Goal: Task Accomplishment & Management: Use online tool/utility

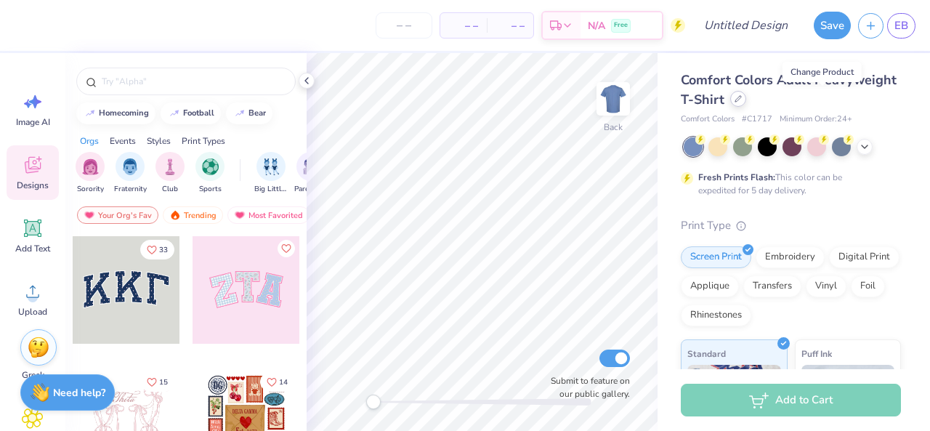
click at [742, 95] on icon at bounding box center [737, 98] width 7 height 7
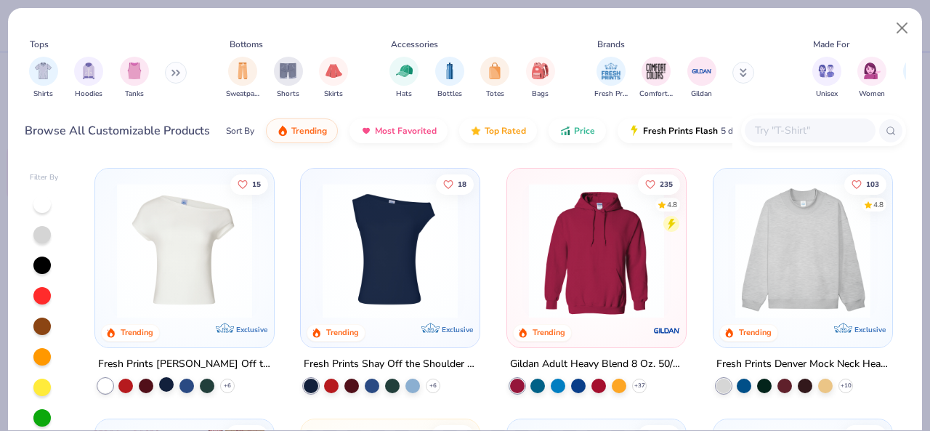
click at [159, 385] on div at bounding box center [166, 384] width 15 height 15
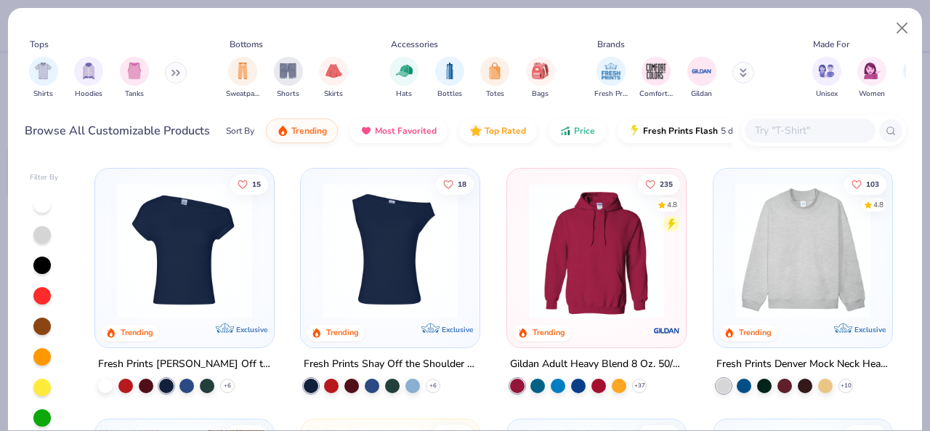
click at [204, 238] on img at bounding box center [185, 250] width 150 height 135
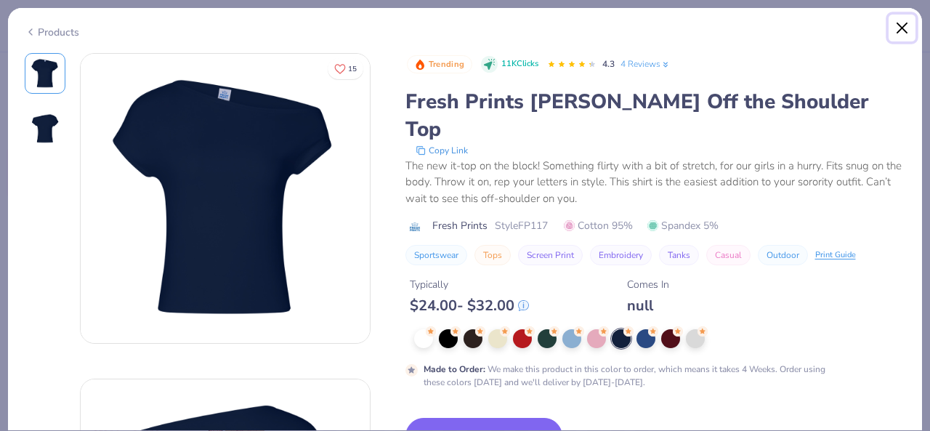
click at [902, 33] on button "Close" at bounding box center [902, 29] width 28 height 28
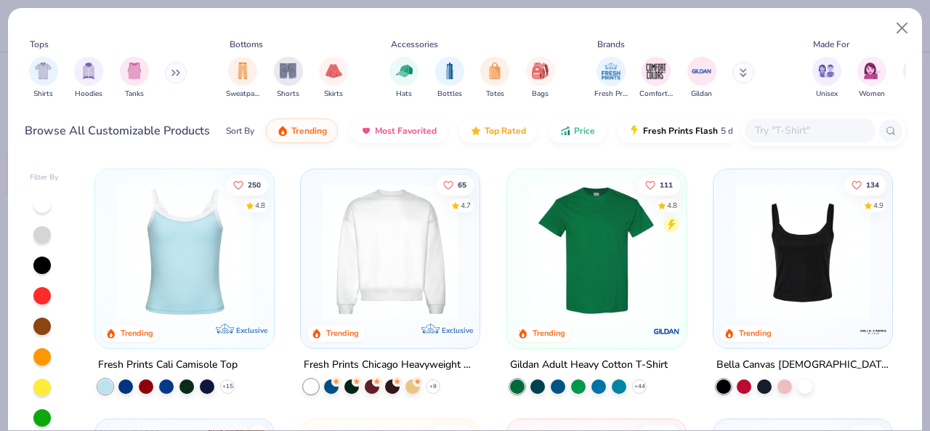
scroll to position [601, 0]
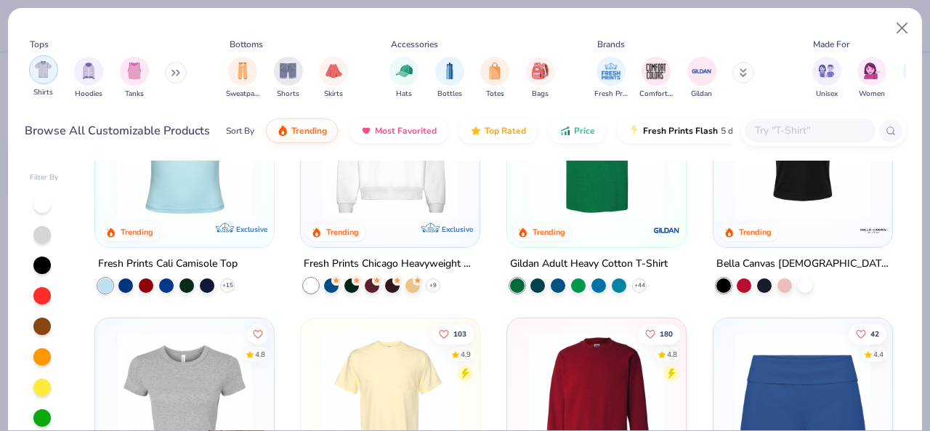
click at [36, 75] on img "filter for Shirts" at bounding box center [43, 69] width 17 height 17
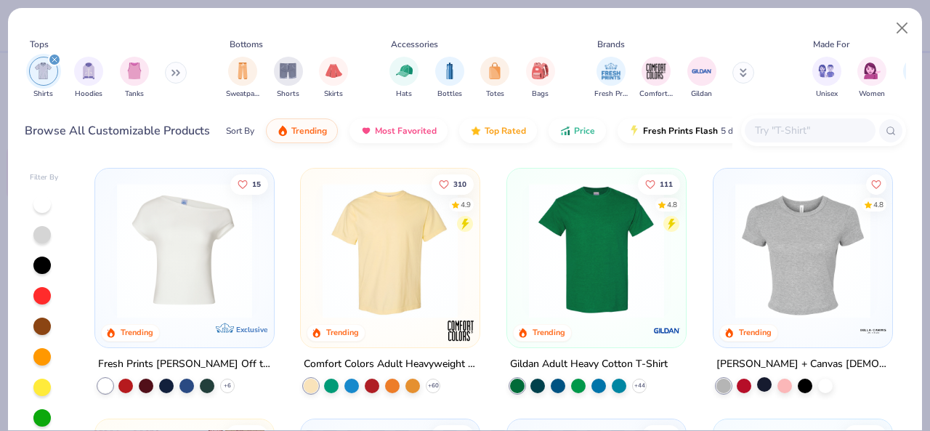
click at [757, 385] on div at bounding box center [764, 384] width 15 height 15
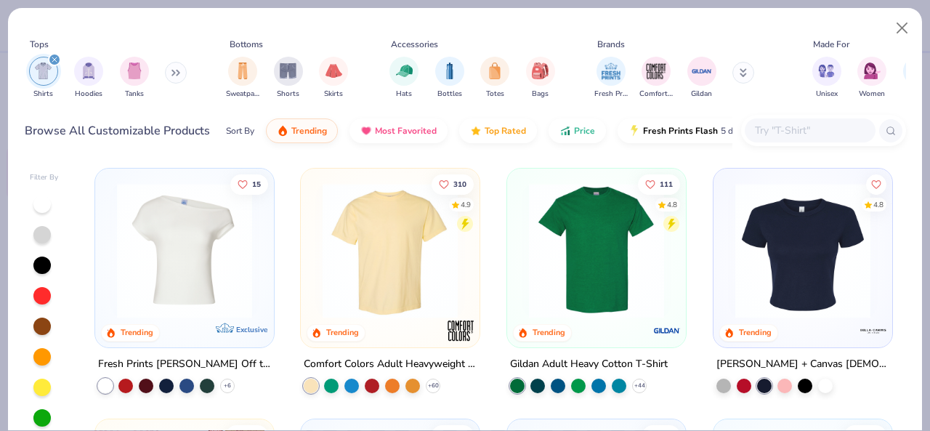
click at [814, 251] on img at bounding box center [803, 250] width 150 height 135
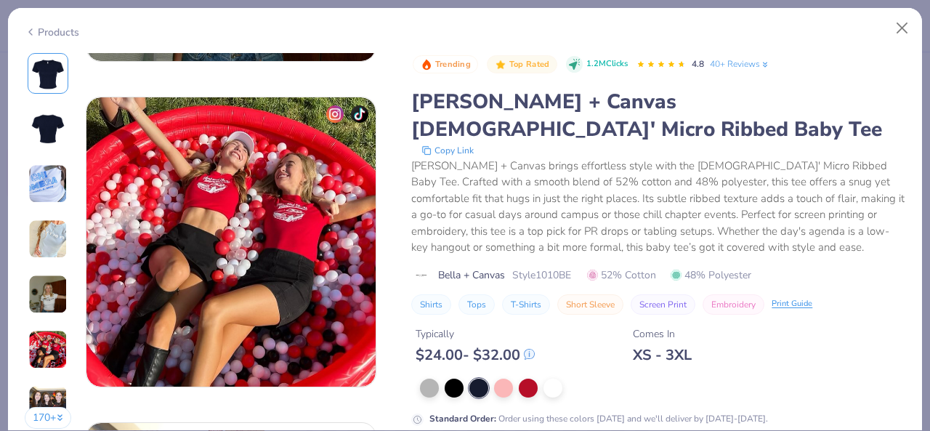
scroll to position [1721, 0]
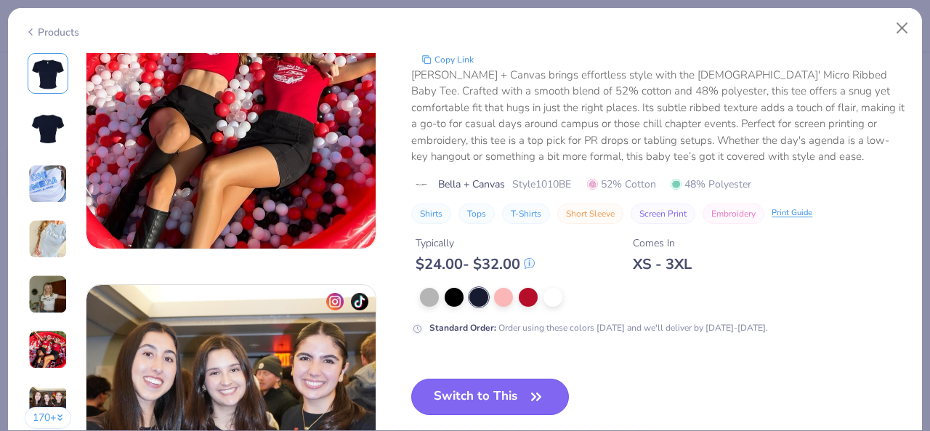
click at [482, 394] on button "Switch to This" at bounding box center [490, 396] width 158 height 36
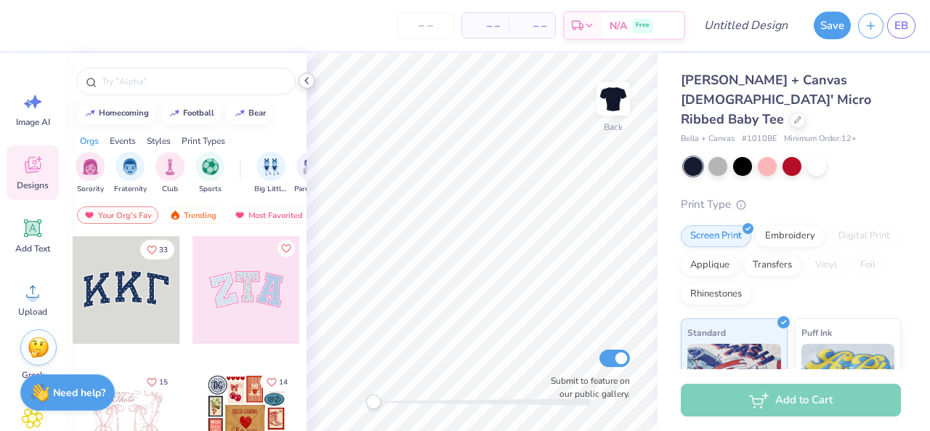
click at [307, 81] on icon at bounding box center [307, 81] width 12 height 12
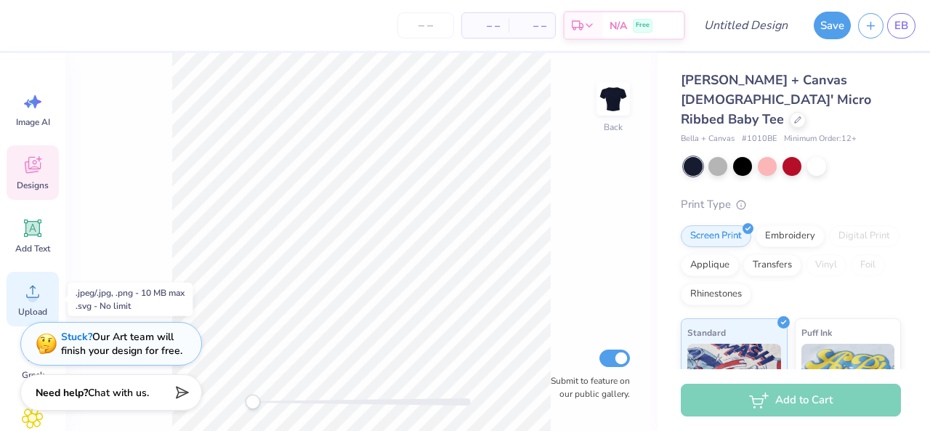
click at [47, 304] on div "Upload" at bounding box center [33, 299] width 52 height 54
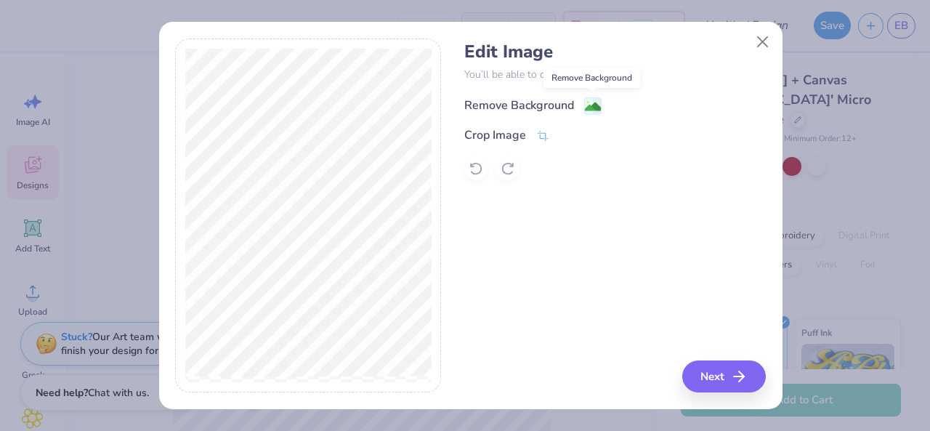
click at [584, 98] on icon at bounding box center [592, 105] width 17 height 17
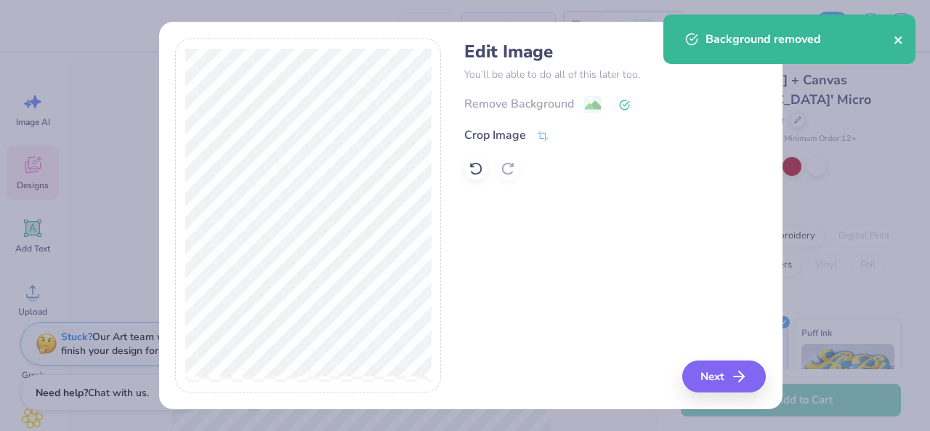
click at [896, 40] on icon "close" at bounding box center [898, 40] width 10 height 12
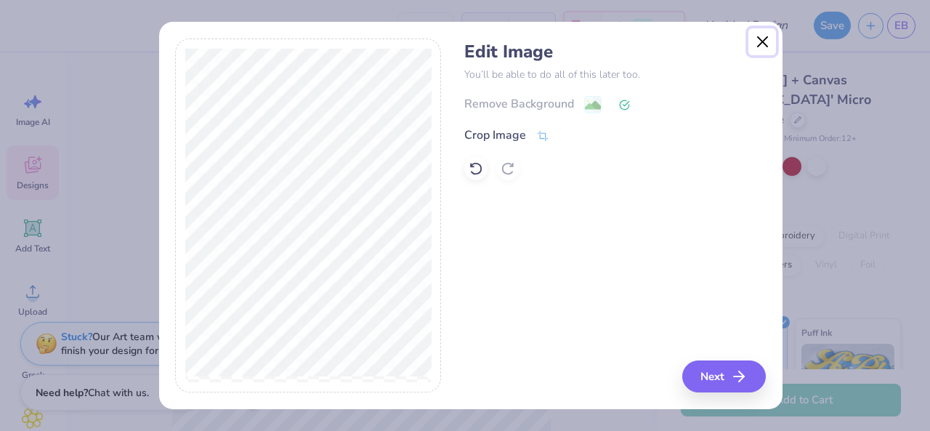
click at [761, 38] on button "Close" at bounding box center [762, 42] width 28 height 28
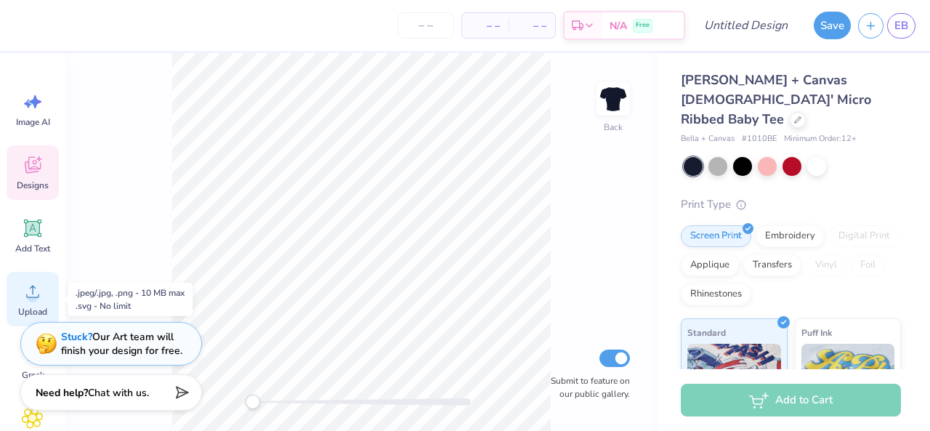
click at [24, 299] on icon at bounding box center [33, 291] width 22 height 22
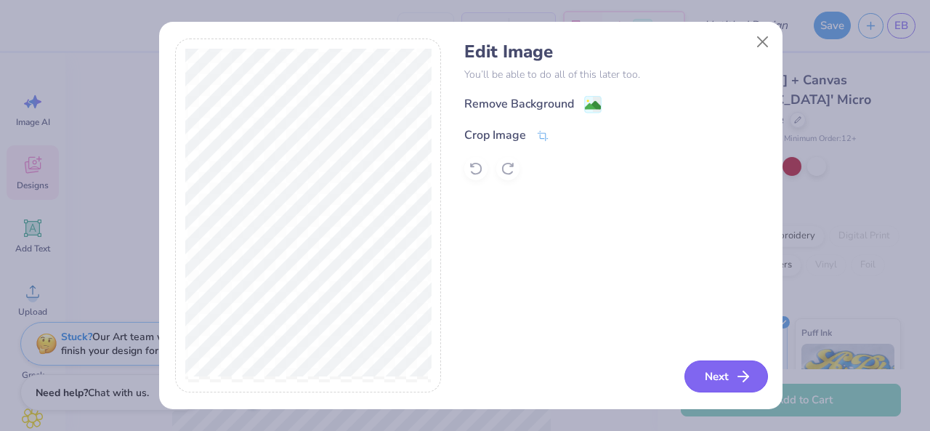
click at [716, 383] on button "Next" at bounding box center [726, 376] width 84 height 32
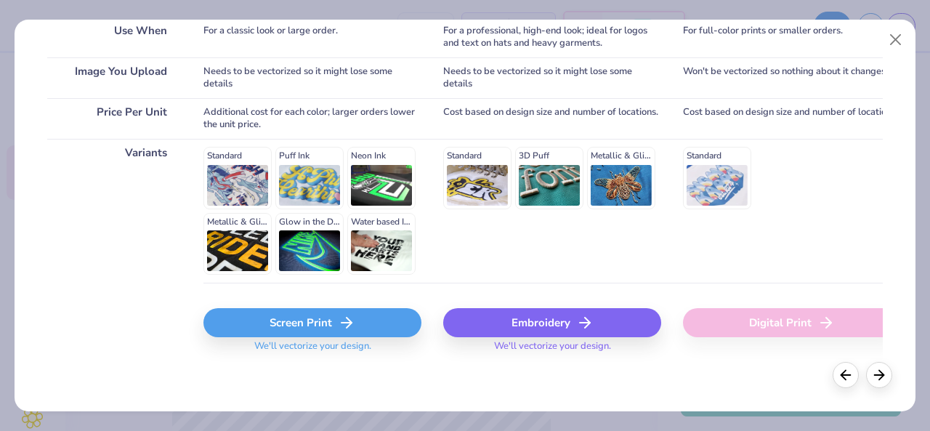
click at [362, 322] on div "Screen Print" at bounding box center [312, 322] width 218 height 29
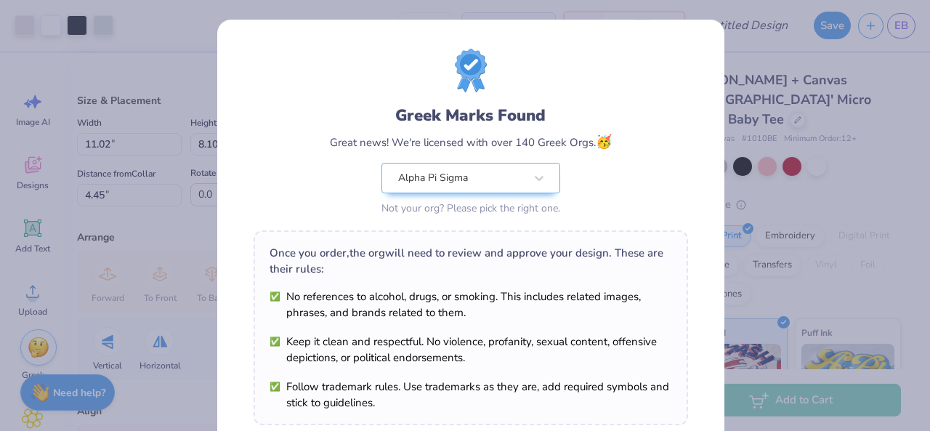
scroll to position [247, 0]
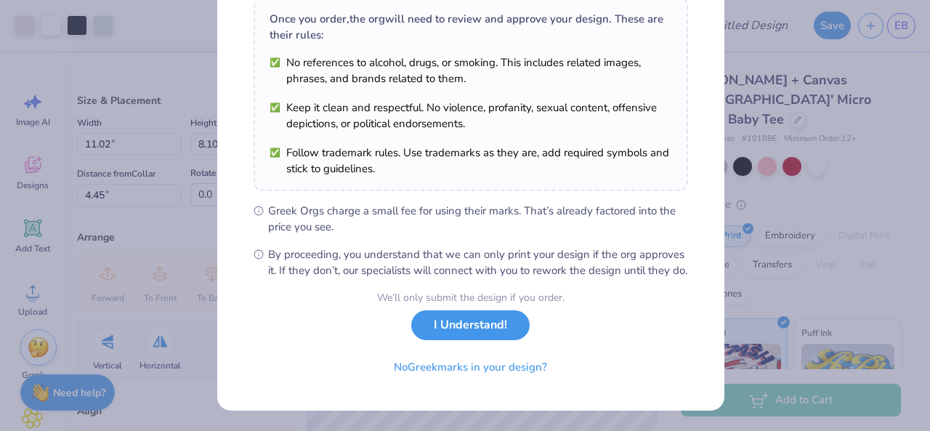
click at [471, 331] on button "I Understand!" at bounding box center [470, 325] width 118 height 30
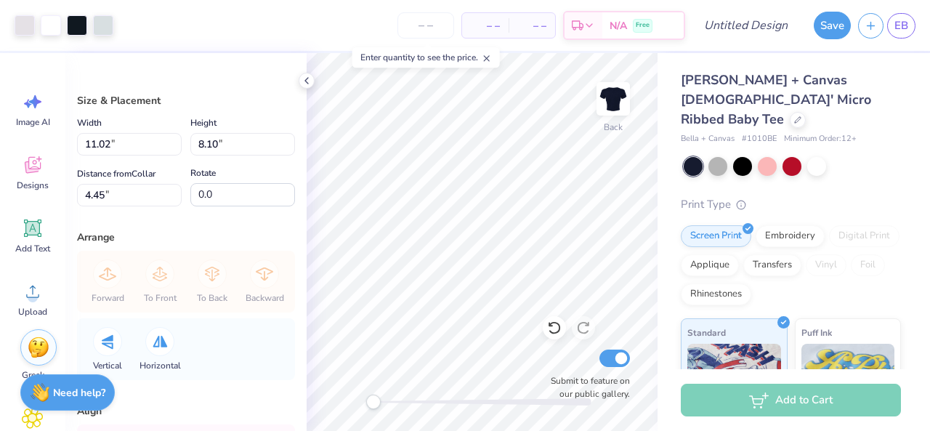
scroll to position [34, 0]
click at [306, 81] on polyline at bounding box center [306, 81] width 3 height 6
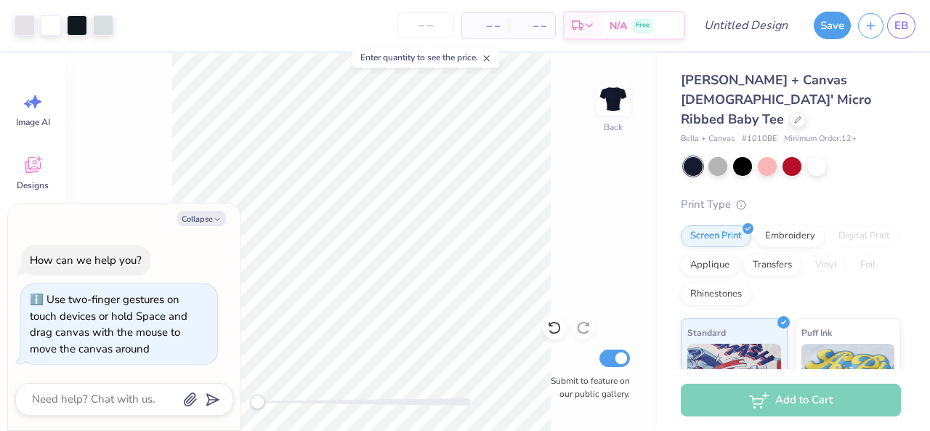
type textarea "x"
type input "9.68"
type input "7.11"
type input "1.61"
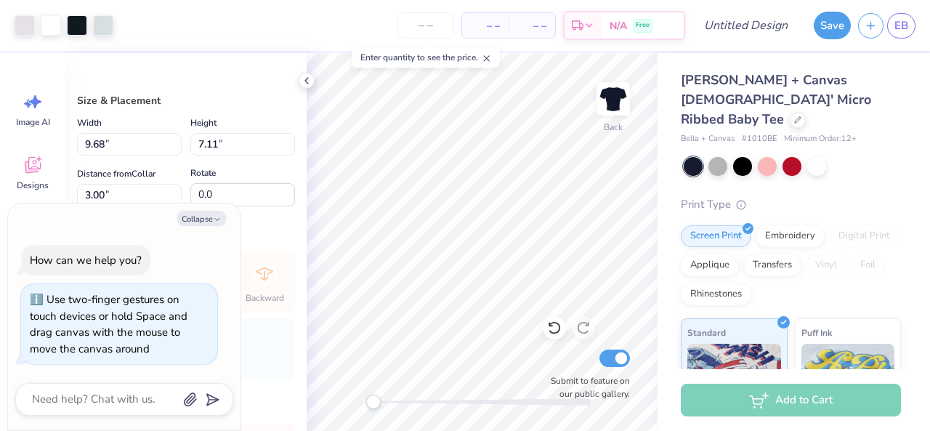
type textarea "x"
type input "8.55"
type input "6.28"
type input "3.83"
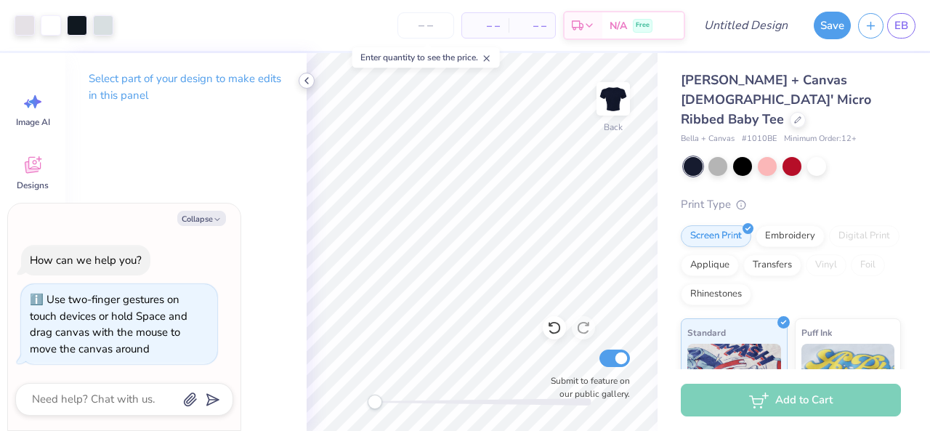
click at [308, 80] on icon at bounding box center [307, 81] width 12 height 12
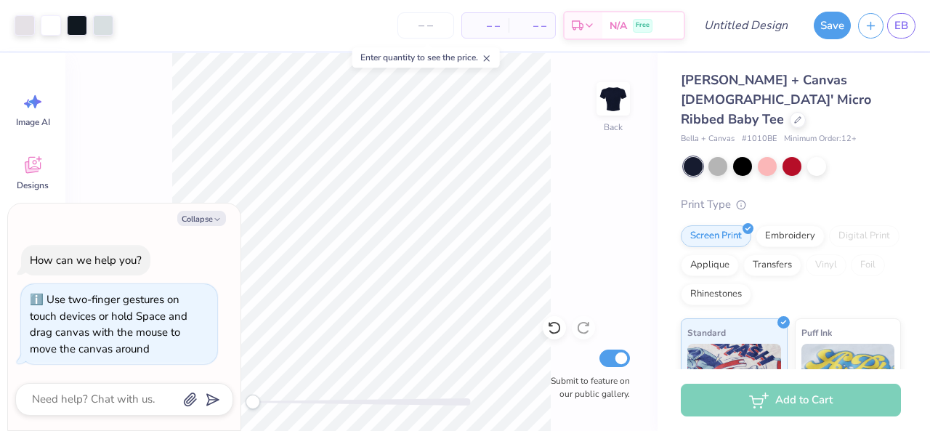
type textarea "x"
click at [436, 24] on input "number" at bounding box center [425, 25] width 57 height 26
type input "12"
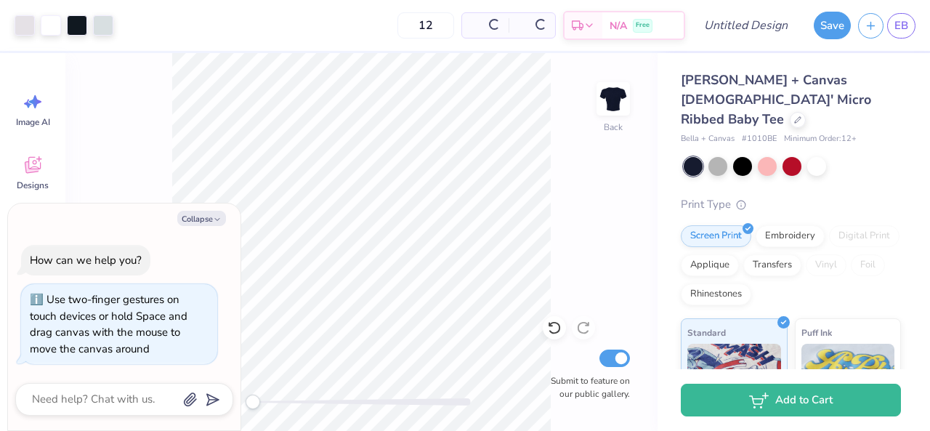
type textarea "x"
type input "1"
type textarea "x"
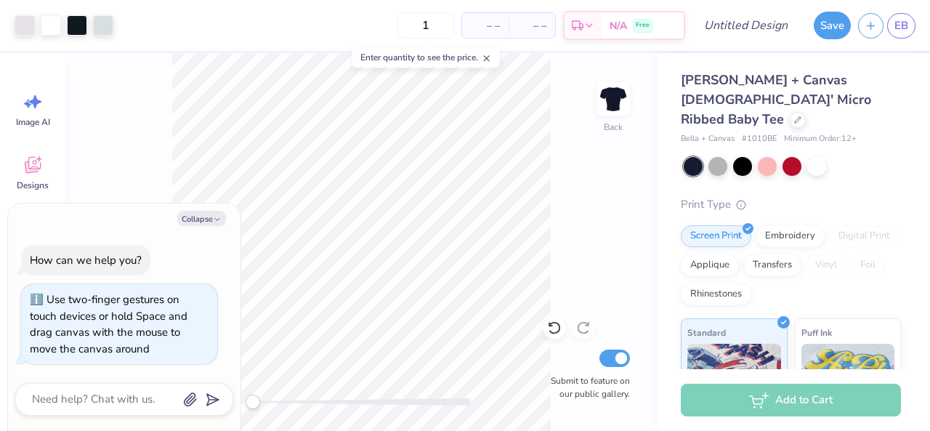
type input "10"
type textarea "x"
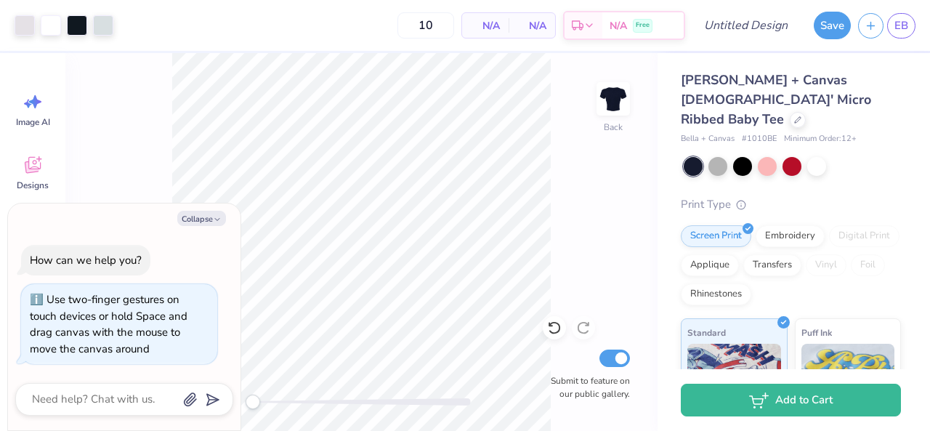
type input "1"
type input "12"
type textarea "x"
type input "12"
click at [203, 223] on button "Collapse" at bounding box center [201, 218] width 49 height 15
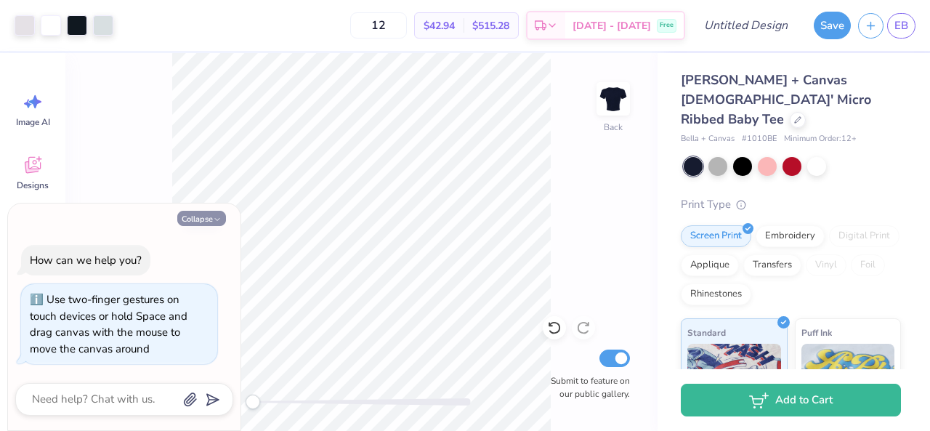
type textarea "x"
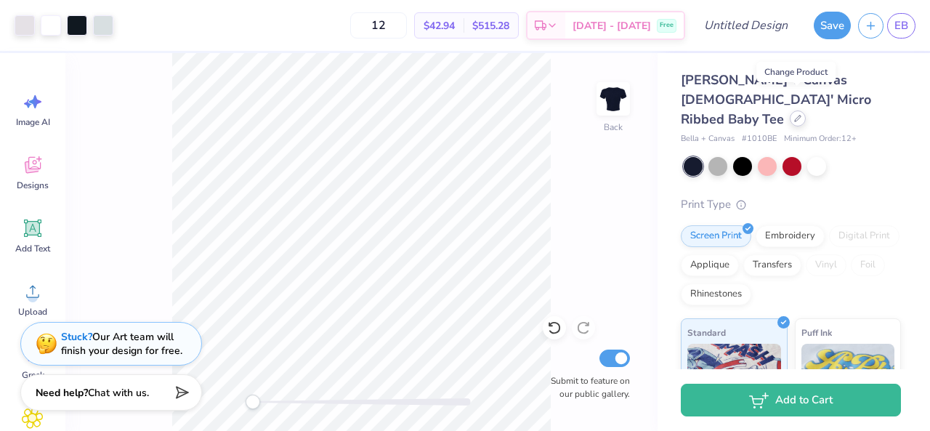
click at [796, 110] on div at bounding box center [798, 118] width 16 height 16
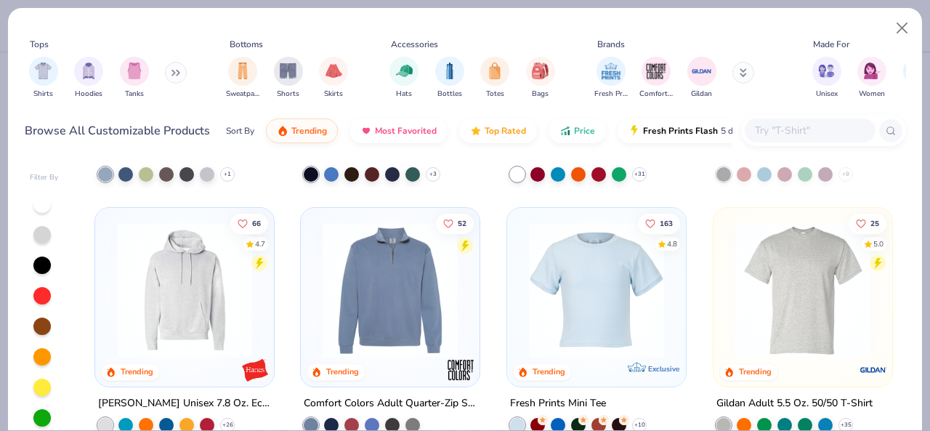
scroll to position [2044, 0]
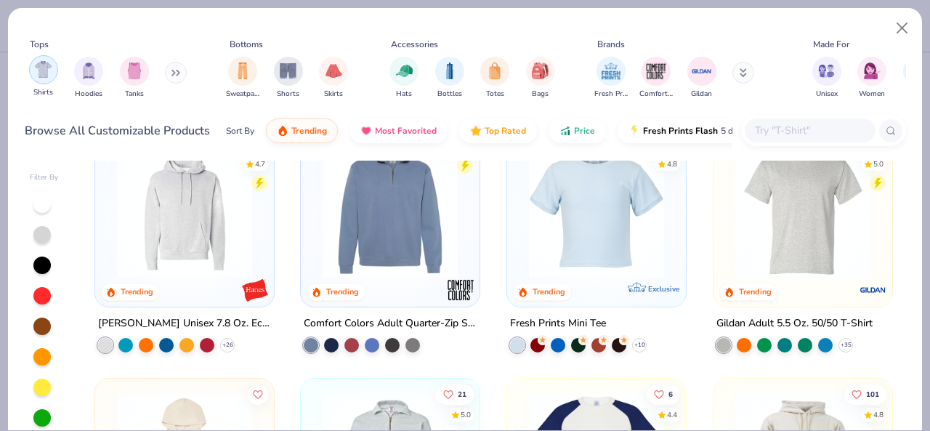
click at [41, 75] on img "filter for Shirts" at bounding box center [43, 69] width 17 height 17
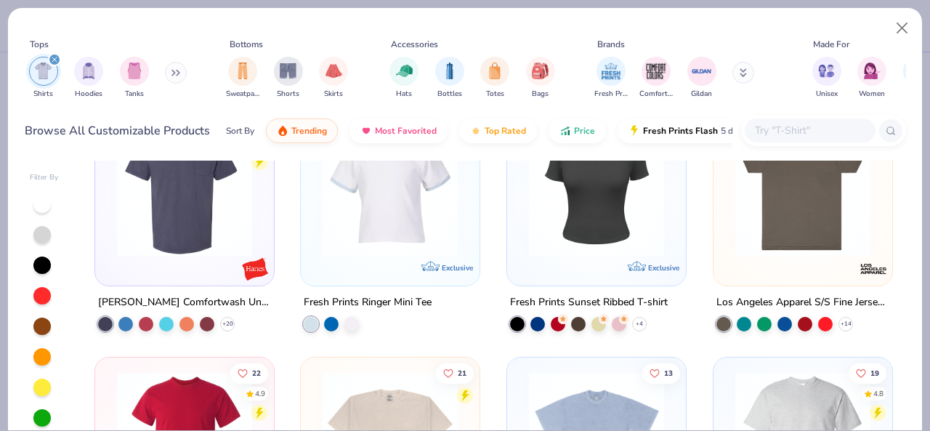
scroll to position [1247, 0]
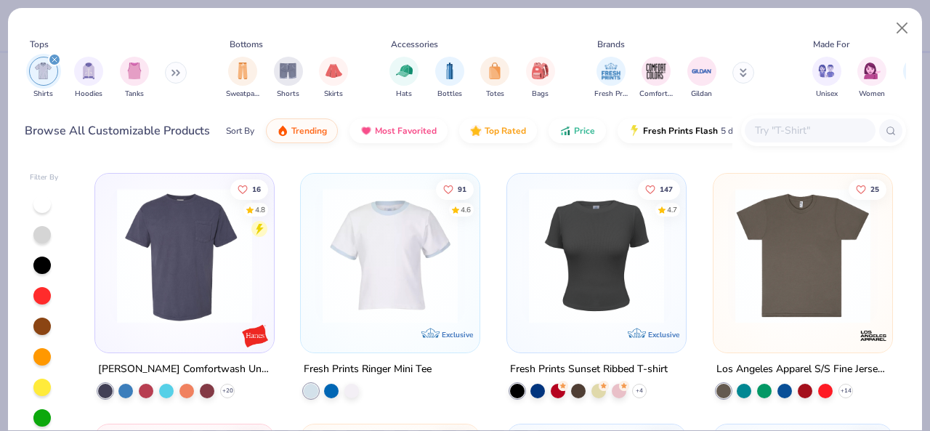
click at [572, 271] on img at bounding box center [597, 255] width 150 height 135
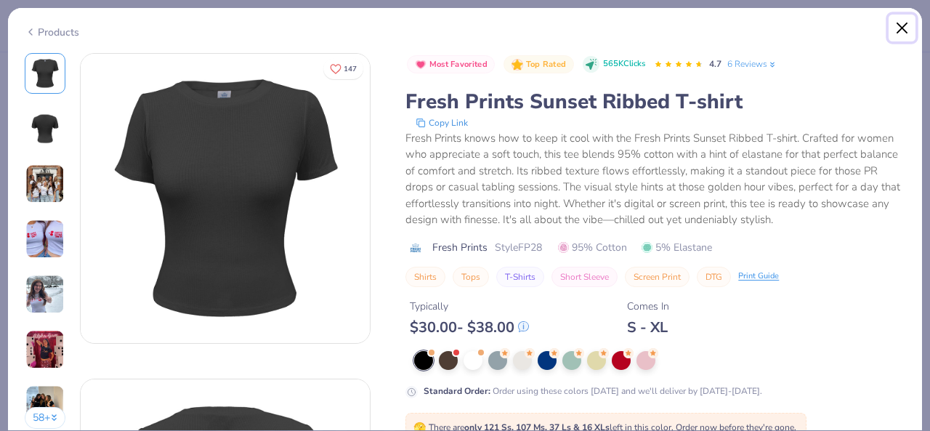
click at [905, 31] on button "Close" at bounding box center [902, 29] width 28 height 28
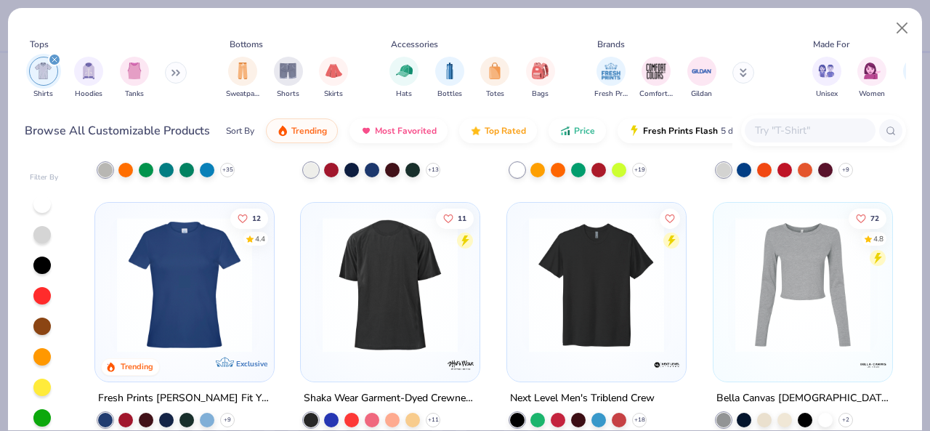
scroll to position [718, 0]
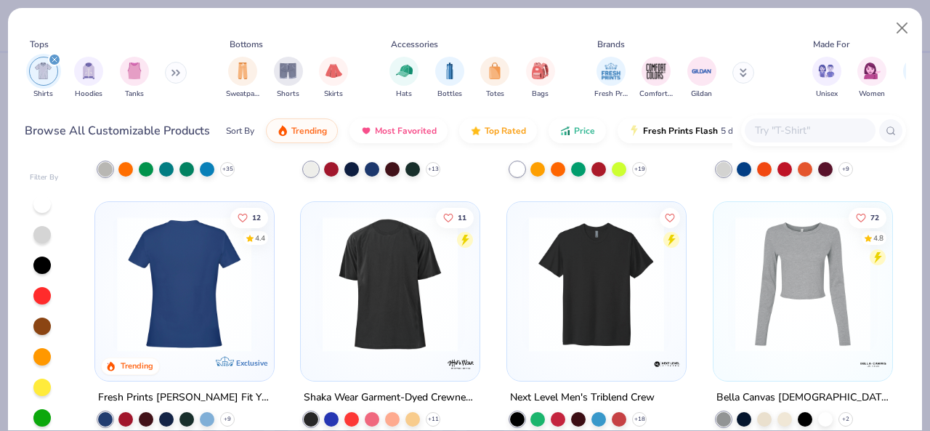
click at [189, 313] on div at bounding box center [184, 283] width 448 height 135
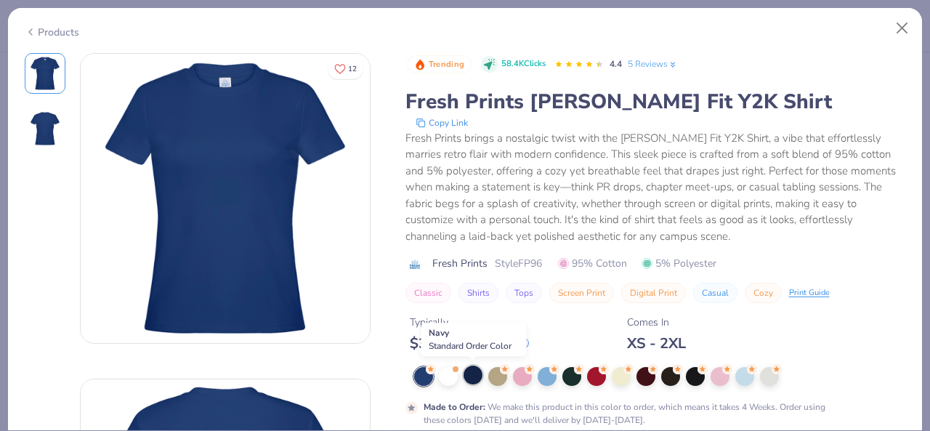
click at [471, 375] on div at bounding box center [472, 374] width 19 height 19
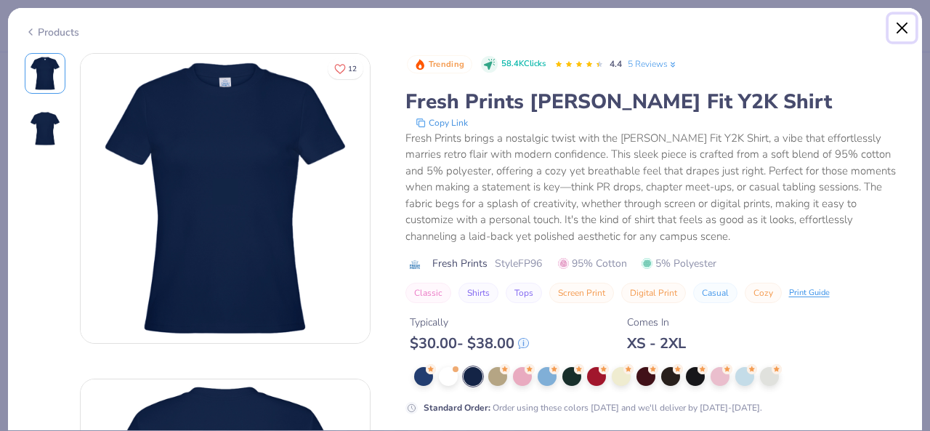
click at [903, 27] on button "Close" at bounding box center [902, 29] width 28 height 28
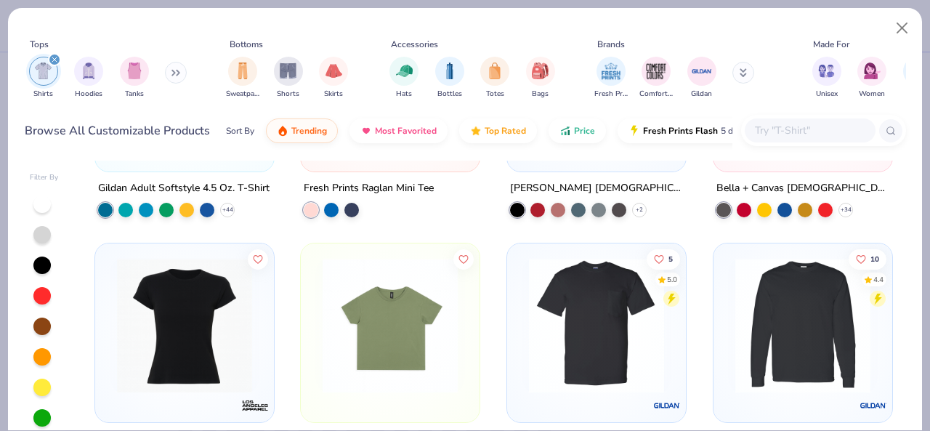
scroll to position [1938, 0]
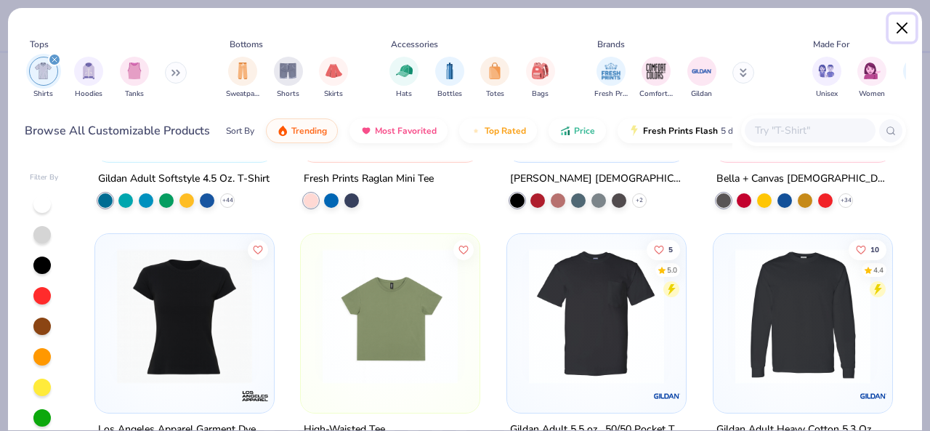
click at [904, 24] on button "Close" at bounding box center [902, 29] width 28 height 28
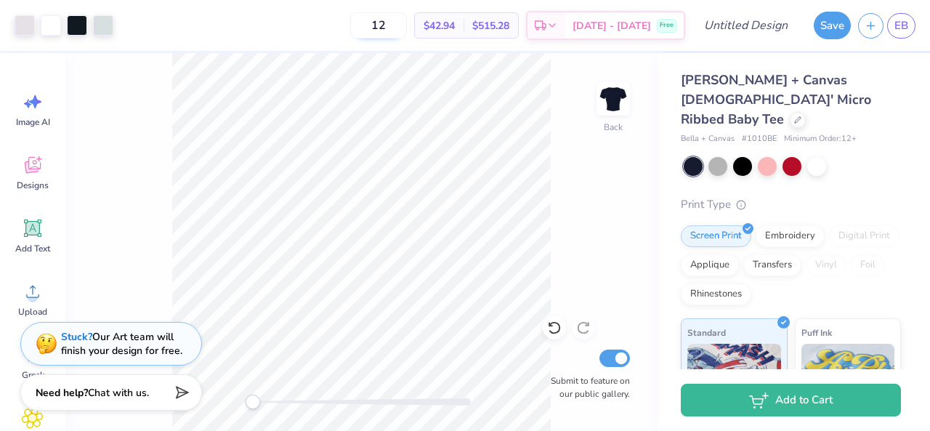
click at [407, 27] on input "12" at bounding box center [378, 25] width 57 height 26
click at [407, 21] on input "12" at bounding box center [378, 25] width 57 height 26
click at [596, 206] on div "Back Submit to feature on our public gallery." at bounding box center [361, 242] width 592 height 378
click at [407, 25] on input "12" at bounding box center [378, 25] width 57 height 26
type input "1"
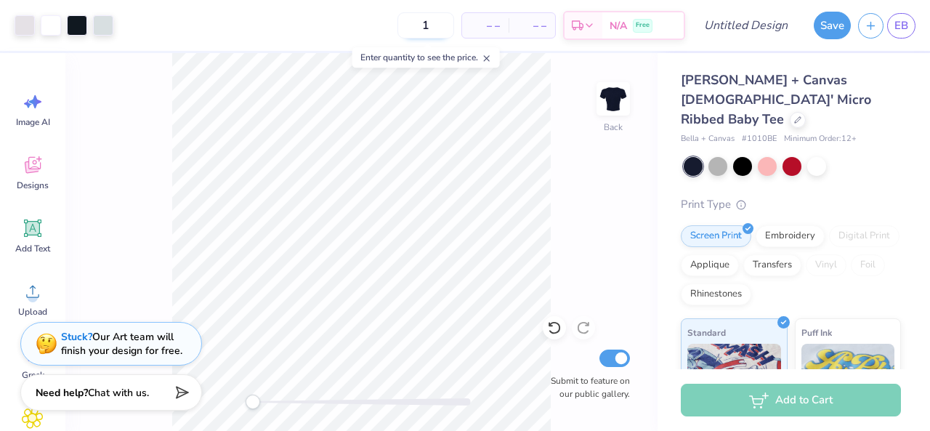
type input "12"
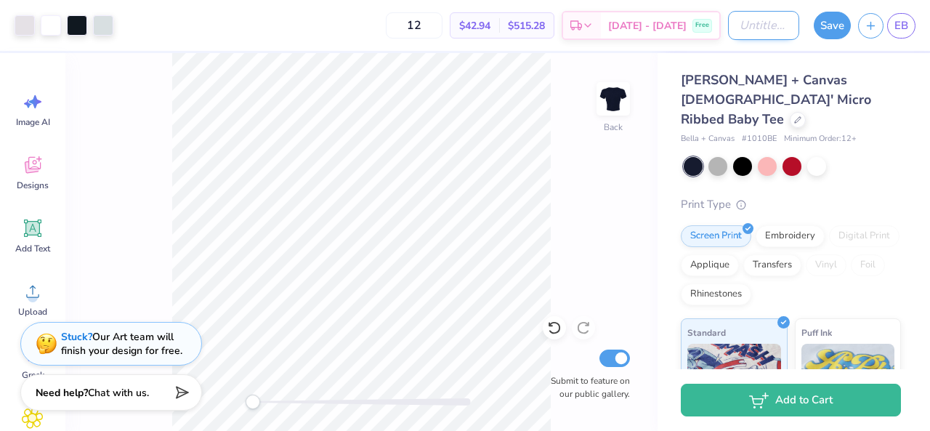
click at [755, 23] on input "Design Title" at bounding box center [763, 25] width 71 height 29
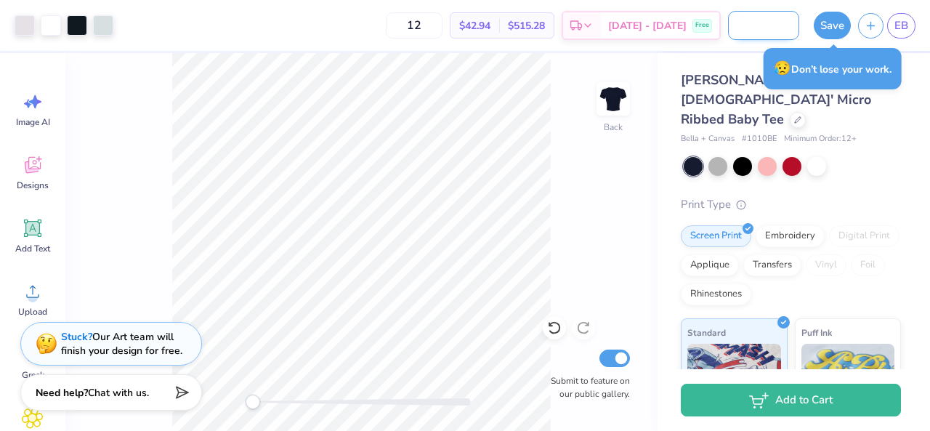
scroll to position [0, 88]
type input "APS Philanthropy Fall 25"
click at [834, 27] on button "Save" at bounding box center [832, 23] width 37 height 28
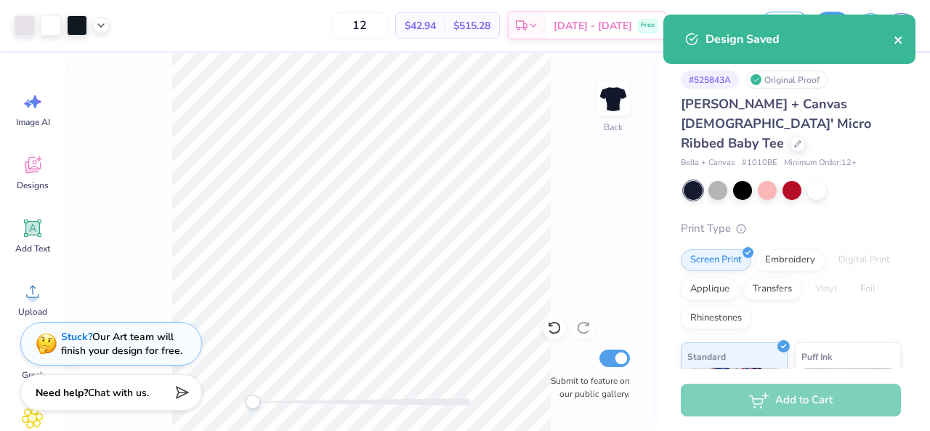
click at [897, 39] on icon "close" at bounding box center [897, 39] width 7 height 7
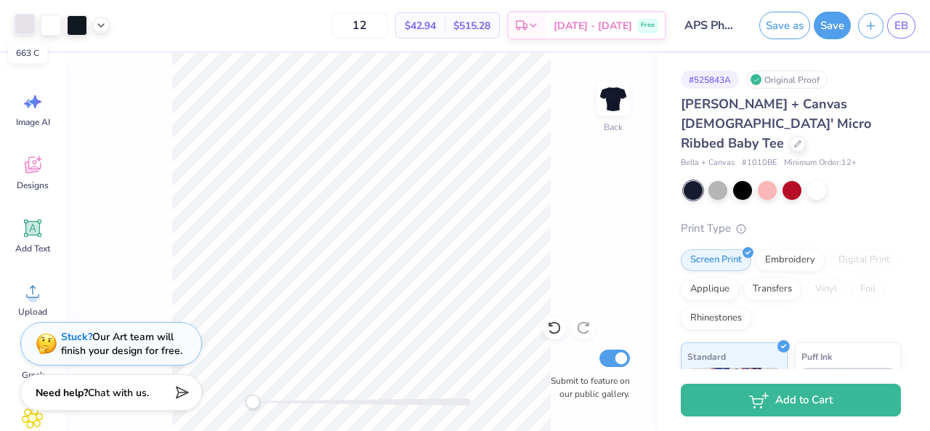
click at [17, 24] on div at bounding box center [25, 24] width 20 height 20
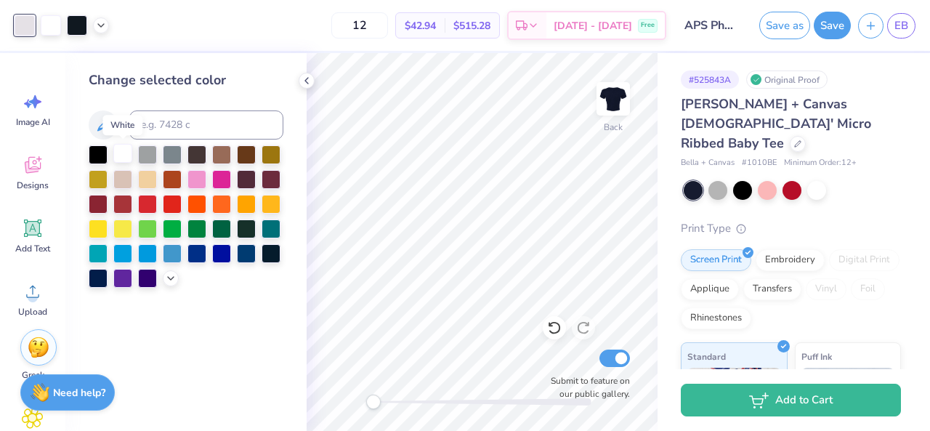
click at [126, 157] on div at bounding box center [122, 153] width 19 height 19
click at [61, 23] on div at bounding box center [51, 24] width 20 height 20
click at [122, 152] on div at bounding box center [122, 153] width 19 height 19
click at [305, 79] on icon at bounding box center [307, 81] width 12 height 12
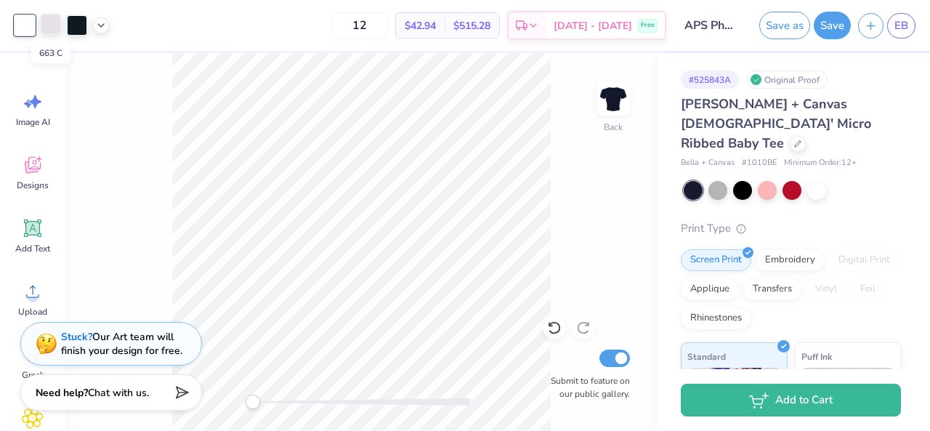
click at [54, 30] on div at bounding box center [51, 24] width 20 height 20
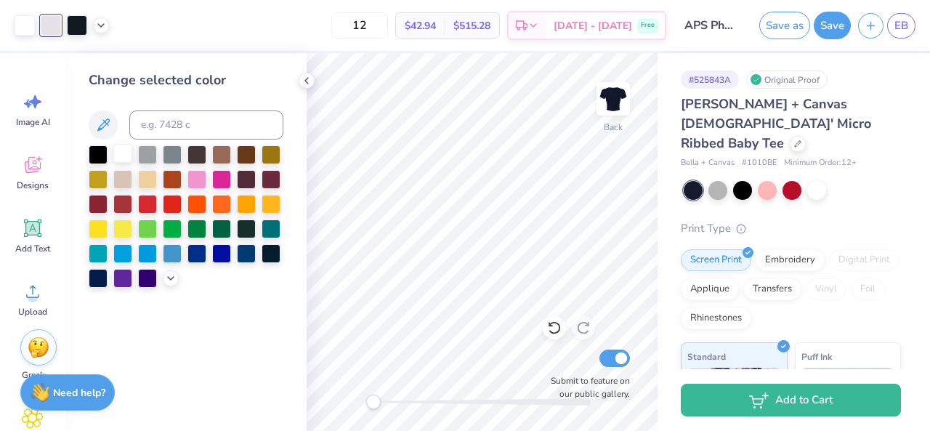
click at [120, 155] on div at bounding box center [122, 153] width 19 height 19
click at [306, 82] on icon at bounding box center [307, 81] width 12 height 12
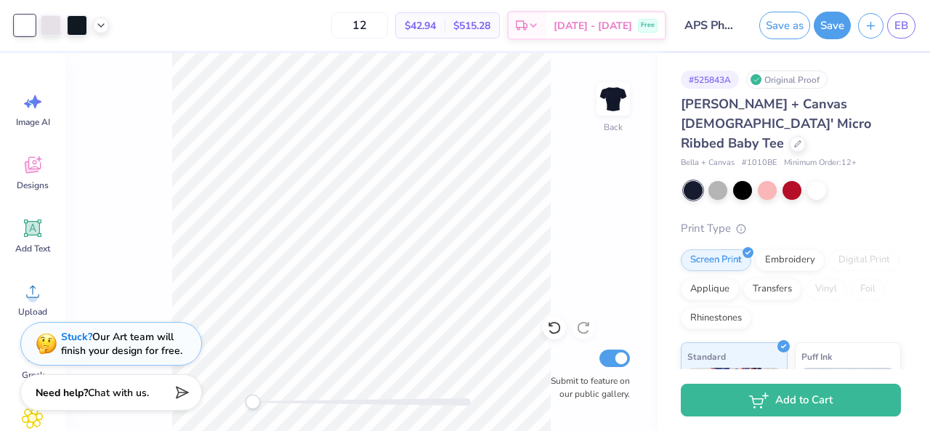
click at [228, 412] on div "Back Submit to feature on our public gallery." at bounding box center [361, 242] width 592 height 378
